Goal: Information Seeking & Learning: Learn about a topic

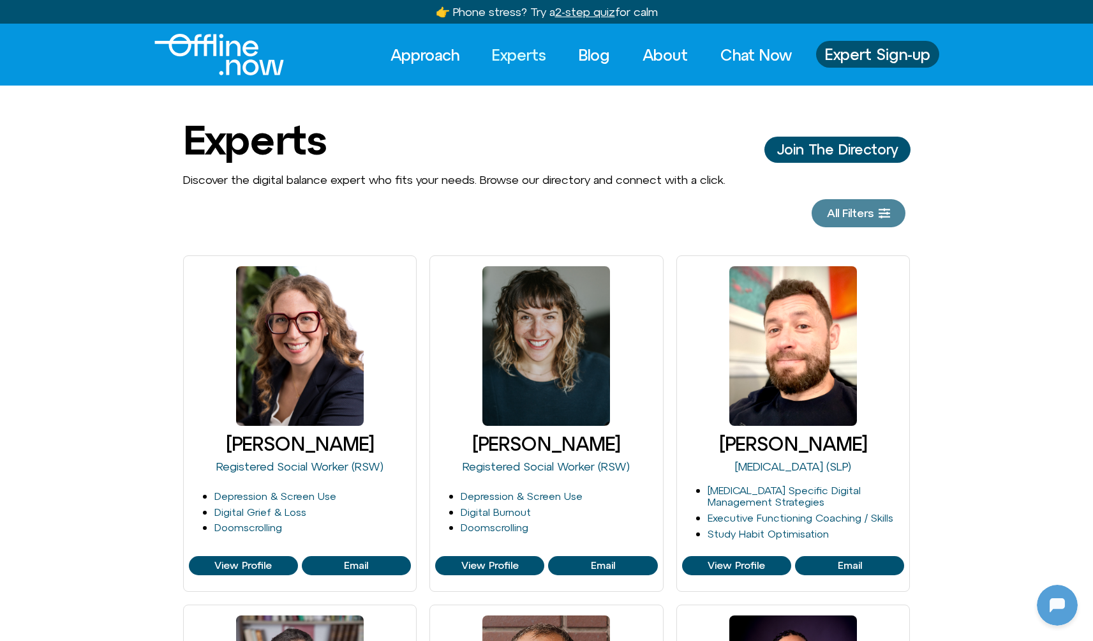
click at [865, 211] on span "All Filters" at bounding box center [850, 213] width 47 height 13
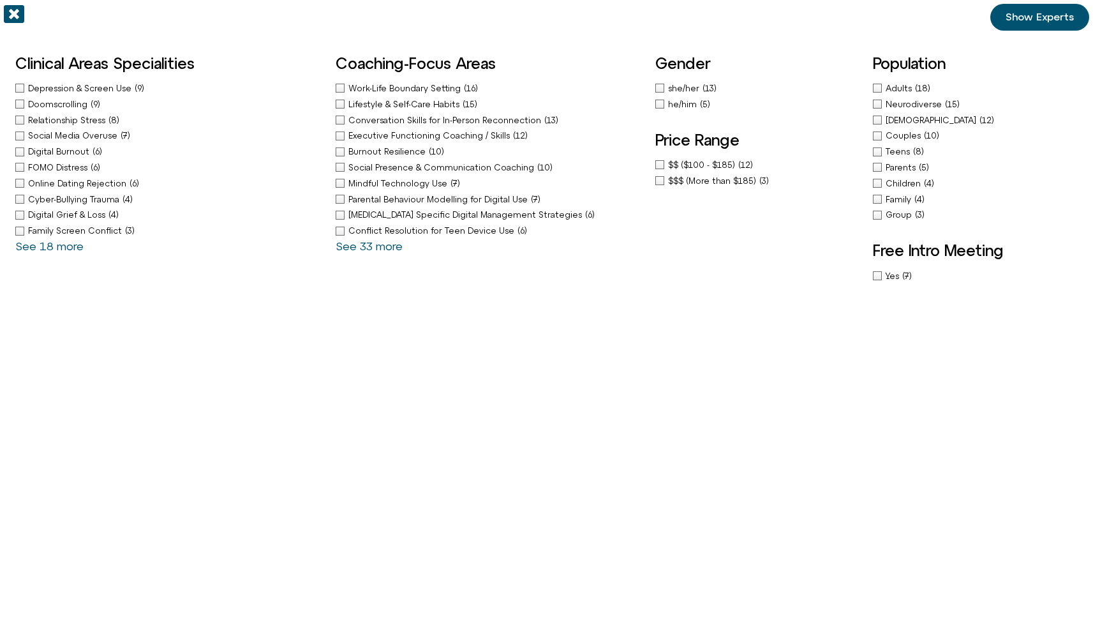
click at [23, 105] on div "Doomscrolling (9)" at bounding box center [169, 104] width 308 height 13
click at [15, 15] on icon "Off-Canvas" at bounding box center [14, 14] width 20 height 20
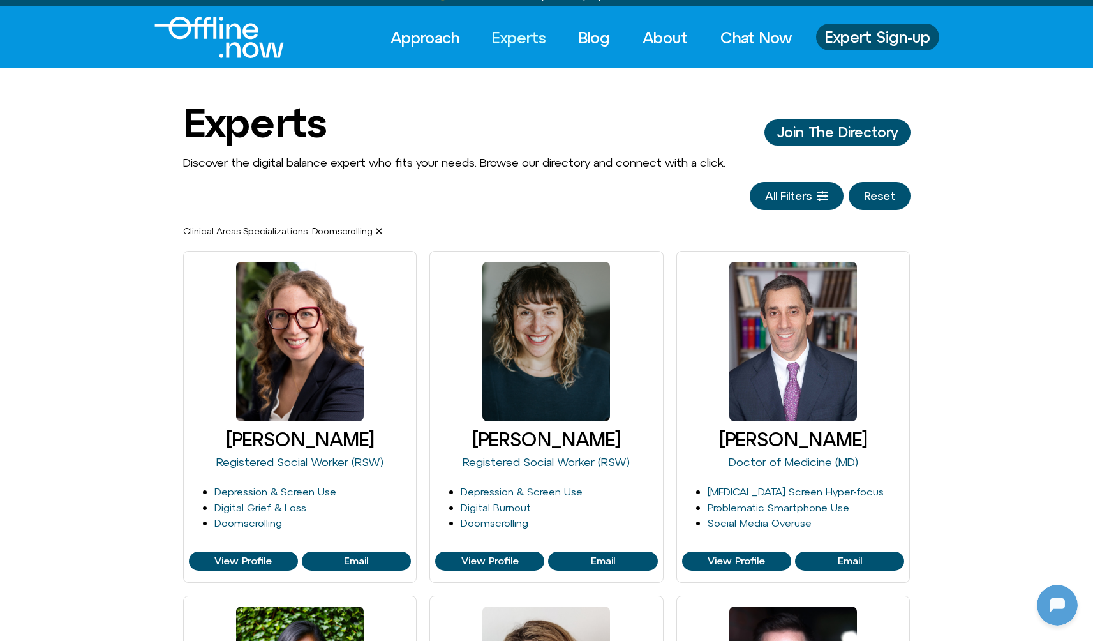
scroll to position [20, 0]
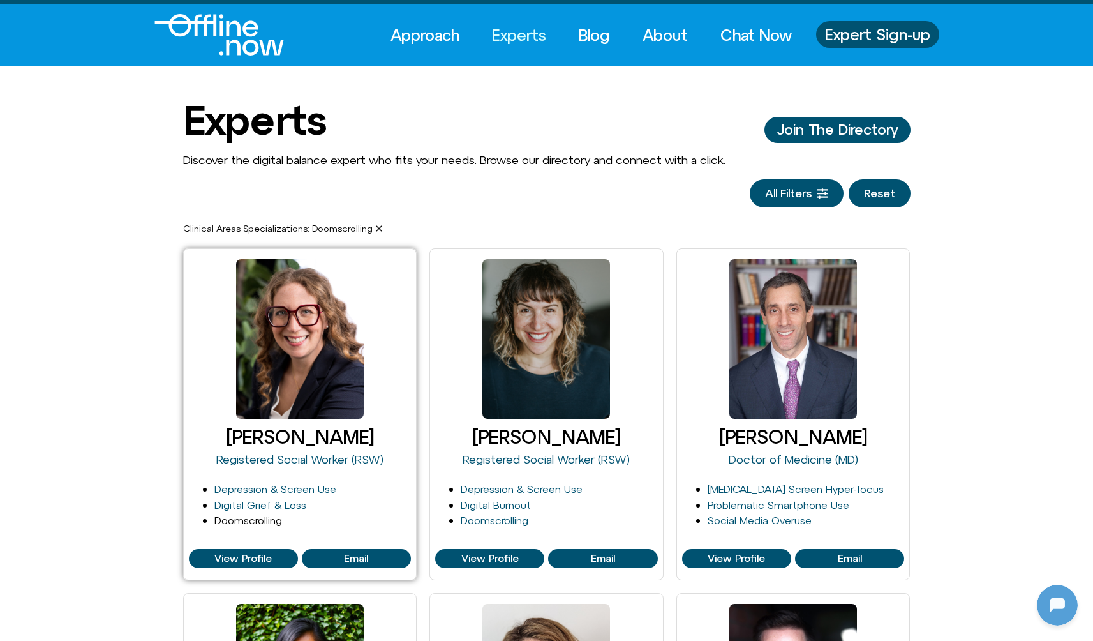
click at [234, 519] on link "Doomscrolling" at bounding box center [248, 519] width 68 height 11
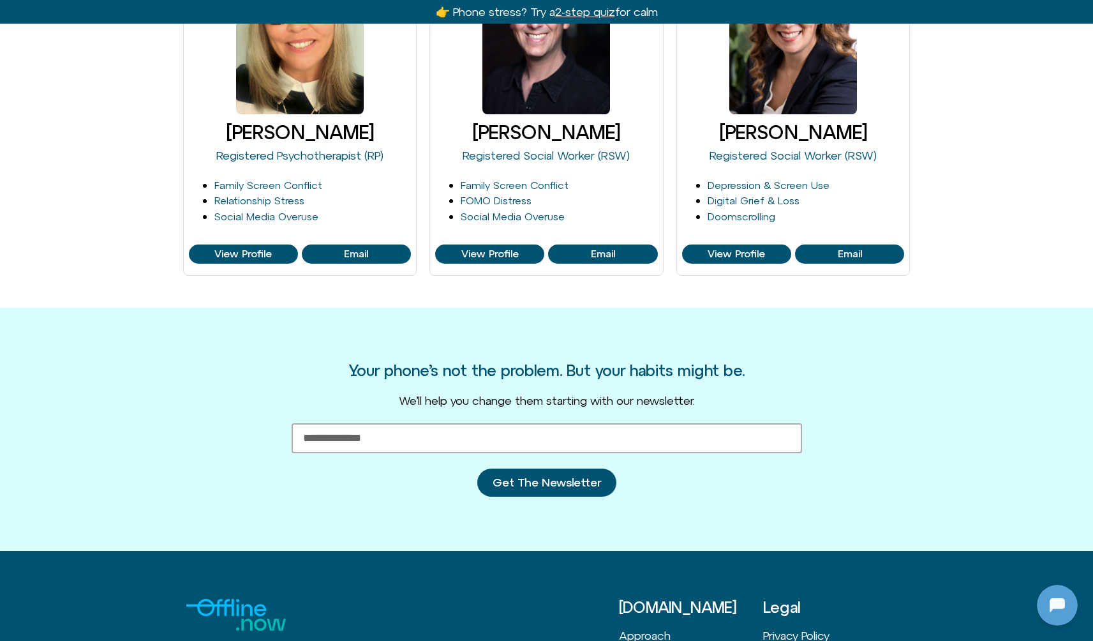
scroll to position [858, 0]
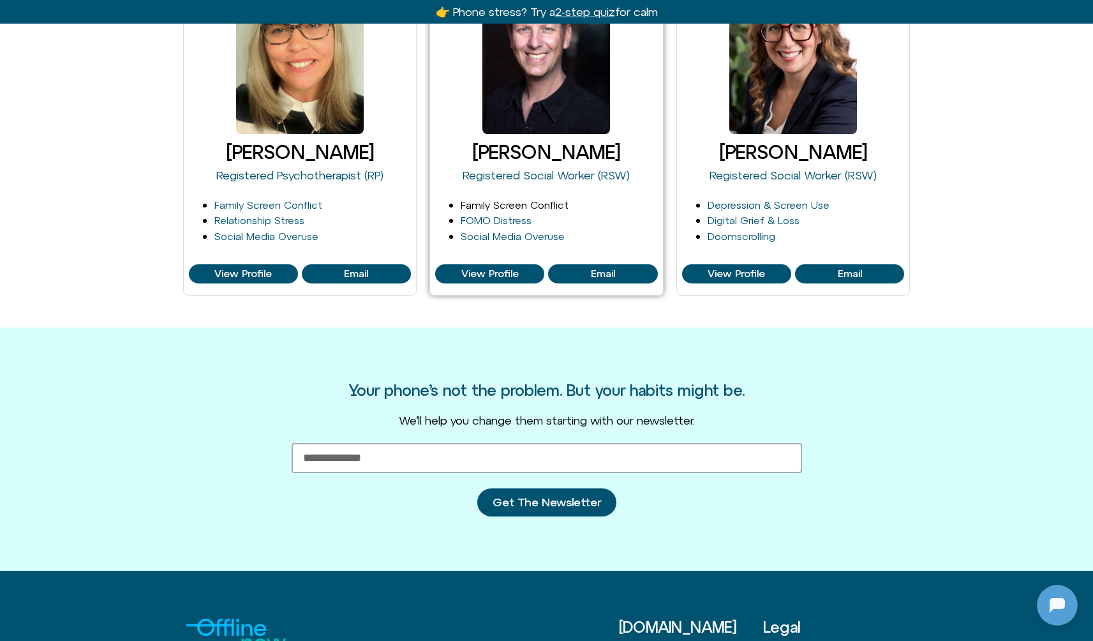
click at [510, 207] on link "Family Screen Conflict" at bounding box center [515, 204] width 108 height 11
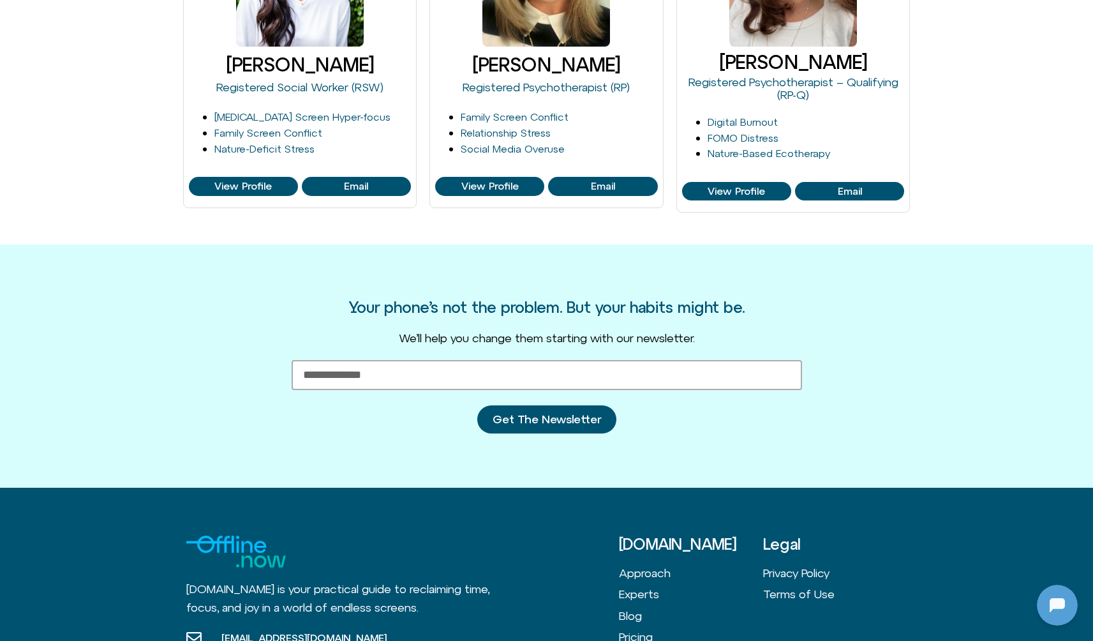
scroll to position [34, 0]
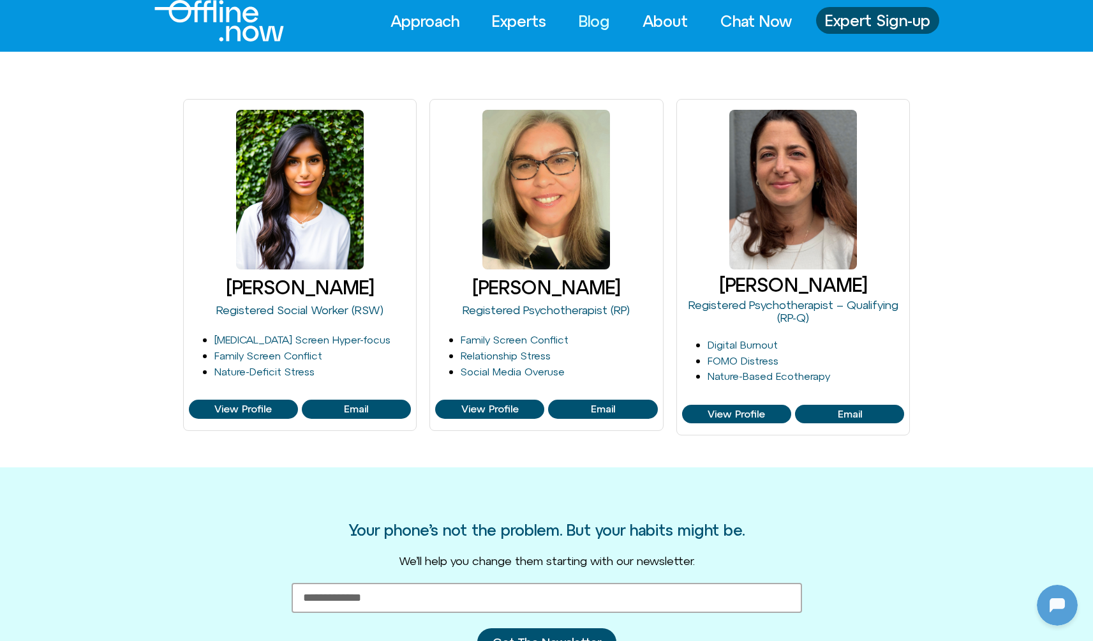
click at [581, 23] on link "Blog" at bounding box center [594, 21] width 54 height 28
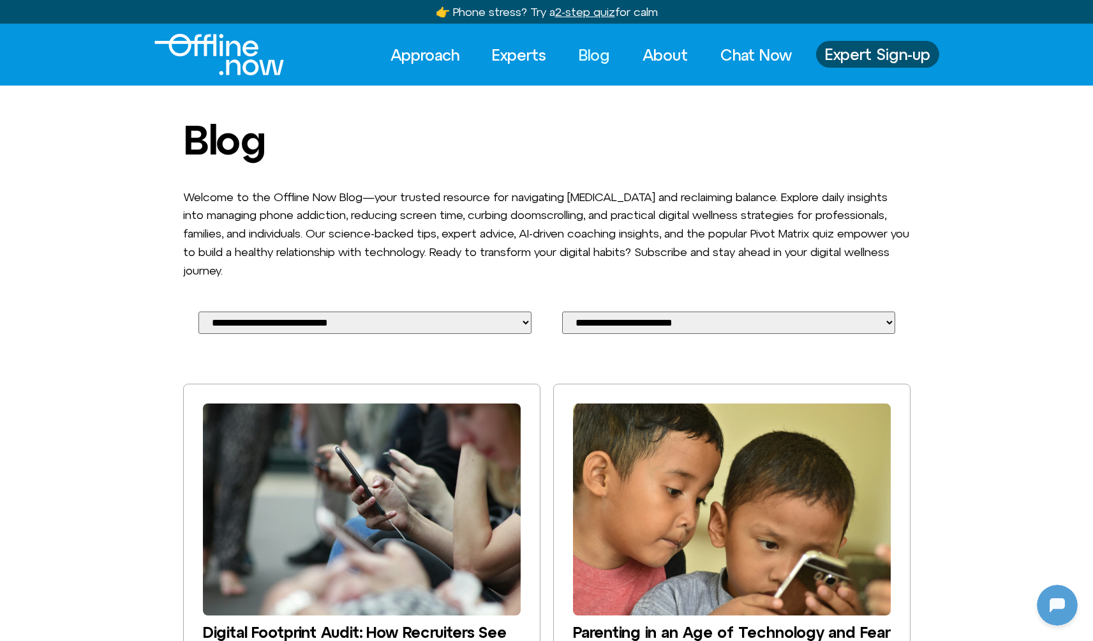
click at [385, 308] on div "**********" at bounding box center [365, 327] width 364 height 63
select select "**********"
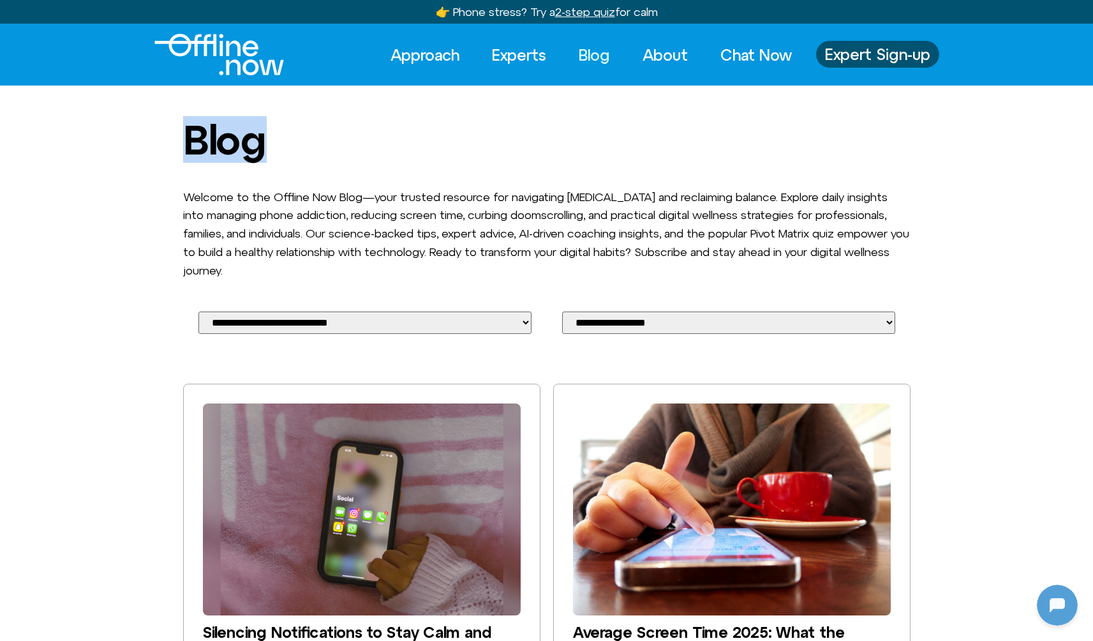
drag, startPoint x: 188, startPoint y: 140, endPoint x: 295, endPoint y: 144, distance: 107.3
click at [295, 144] on h1 "Blog" at bounding box center [546, 139] width 727 height 45
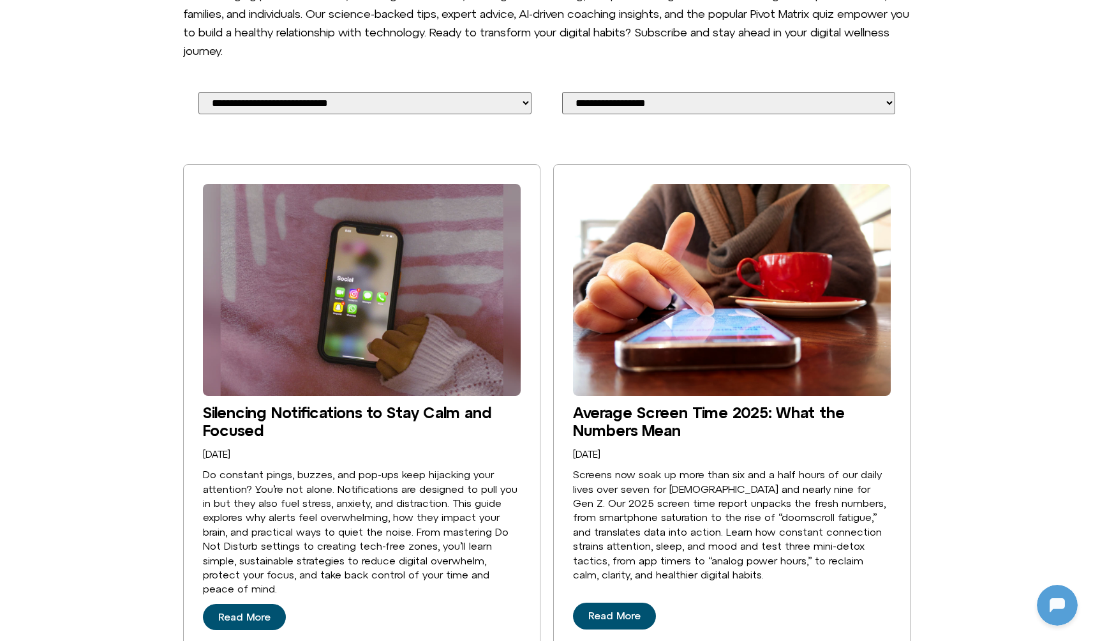
scroll to position [364, 0]
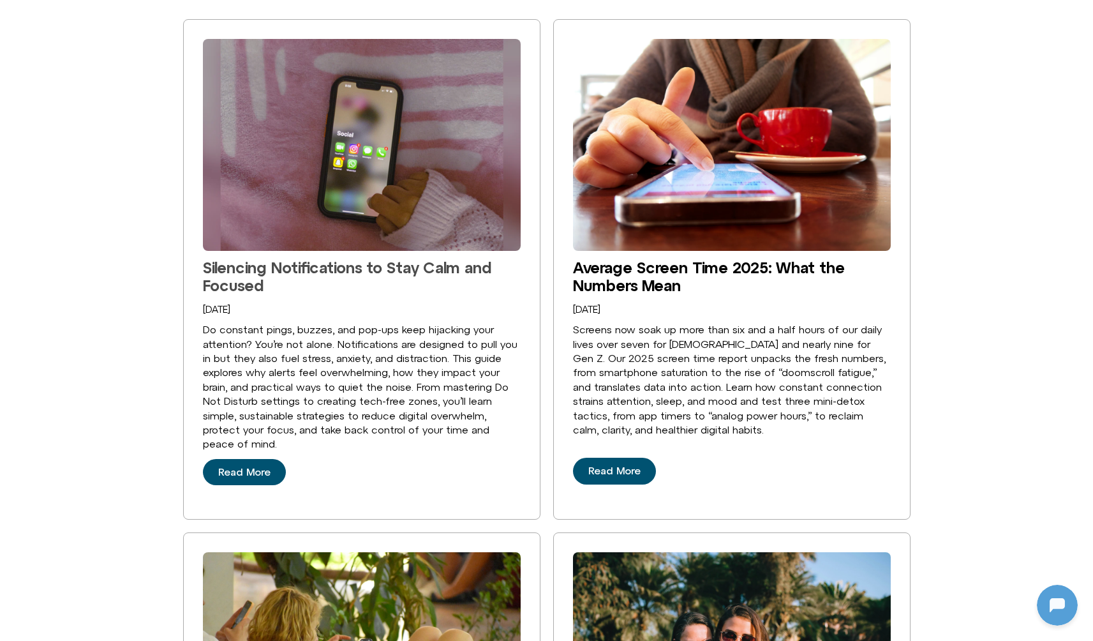
click at [369, 258] on link "Silencing Notifications to Stay Calm and Focused" at bounding box center [347, 276] width 289 height 36
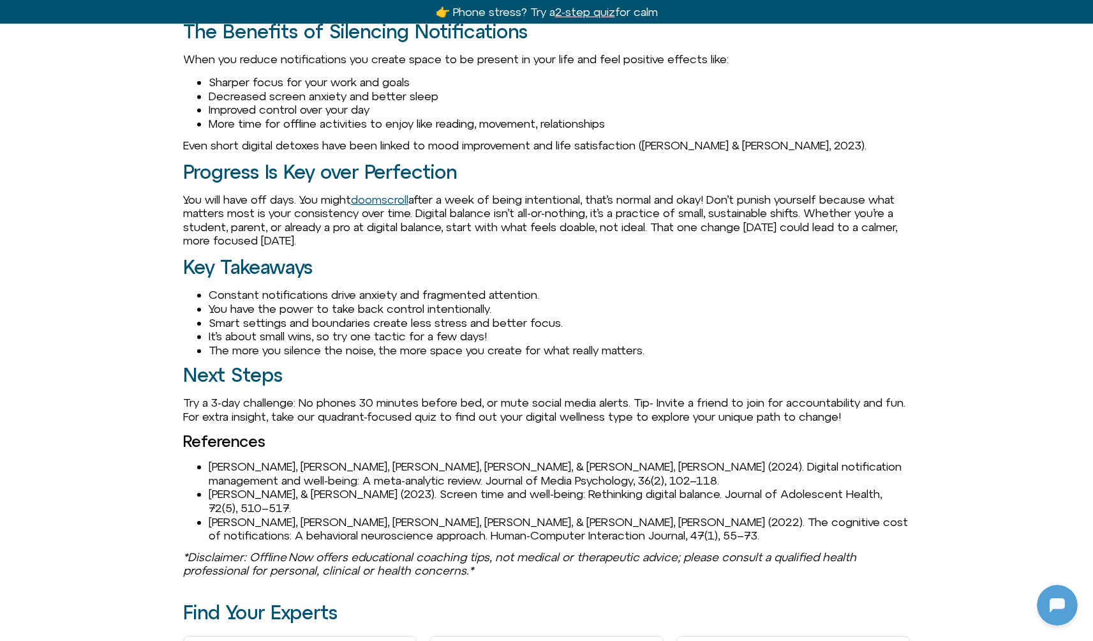
scroll to position [2230, 0]
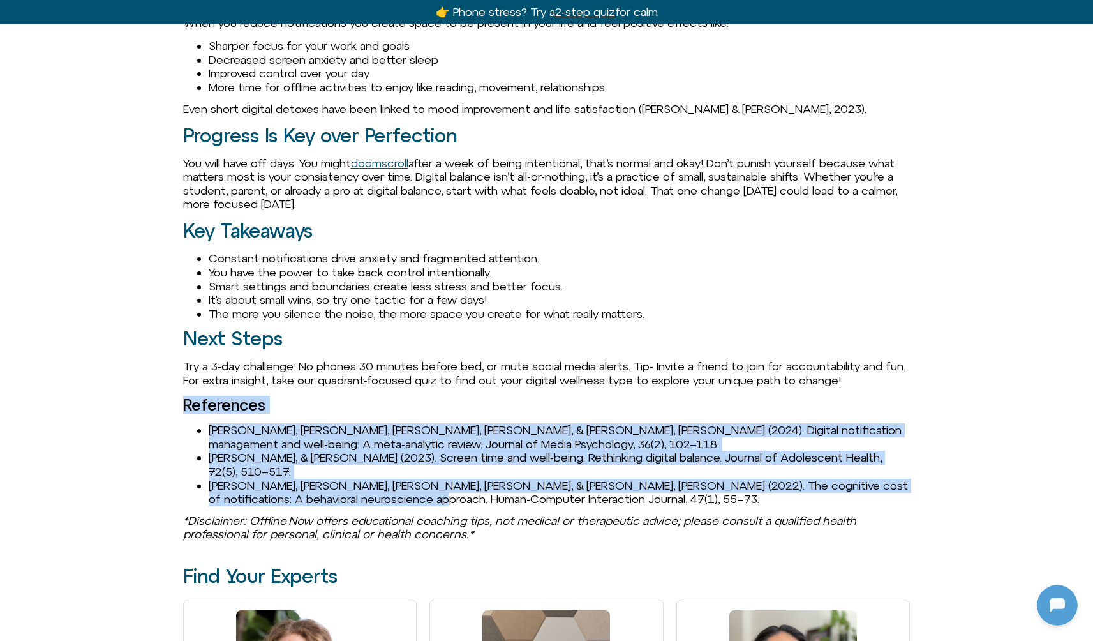
drag, startPoint x: 269, startPoint y: 393, endPoint x: 637, endPoint y: 473, distance: 376.7
click at [572, 479] on li "Radtke, K., Liu, D., & Martin, J. (2022). The cognitive cost of notifications: …" at bounding box center [560, 492] width 702 height 27
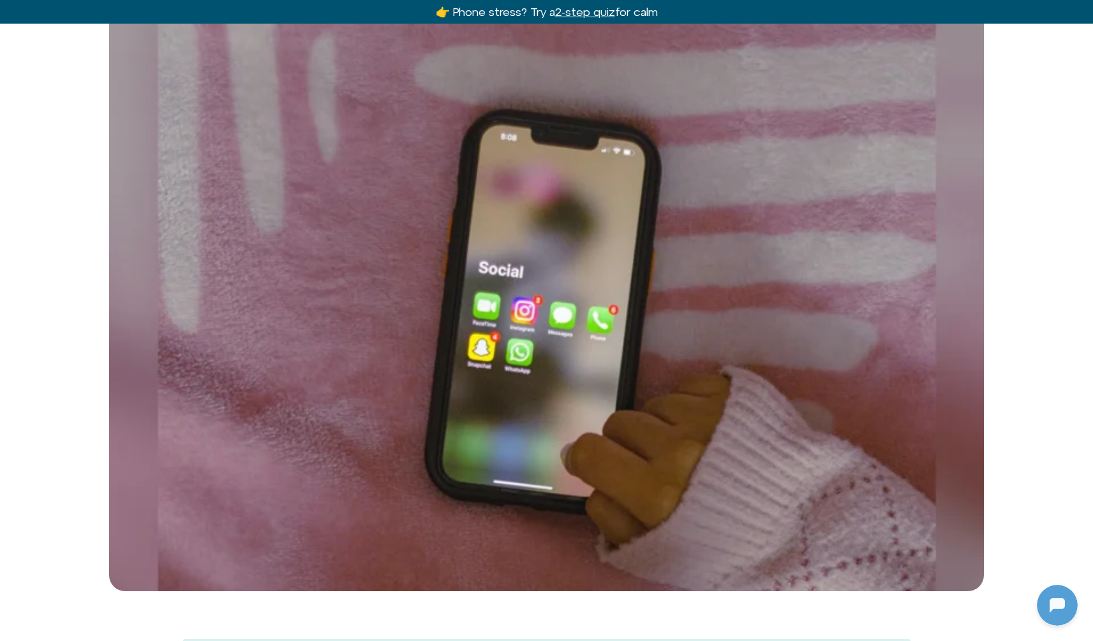
scroll to position [0, 0]
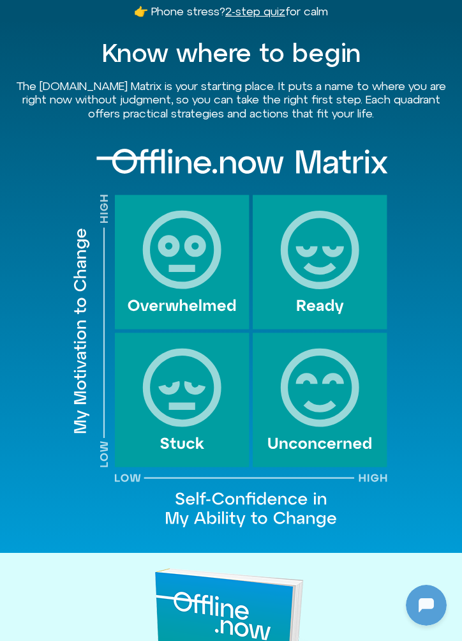
scroll to position [1773, 0]
